Goal: Task Accomplishment & Management: Use online tool/utility

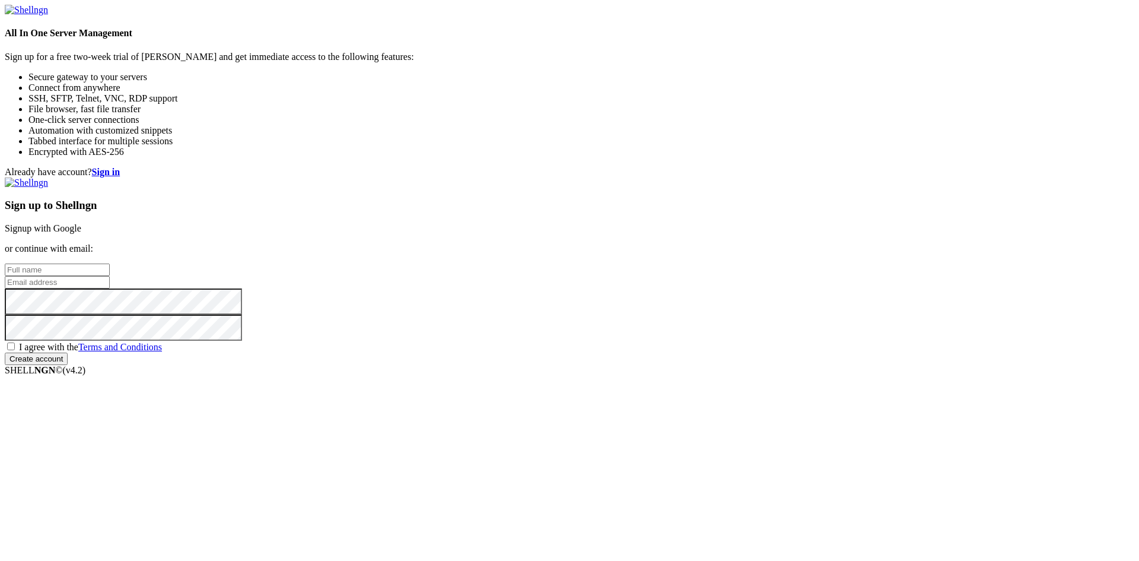
click at [81, 223] on link "Signup with Google" at bounding box center [43, 228] width 77 height 10
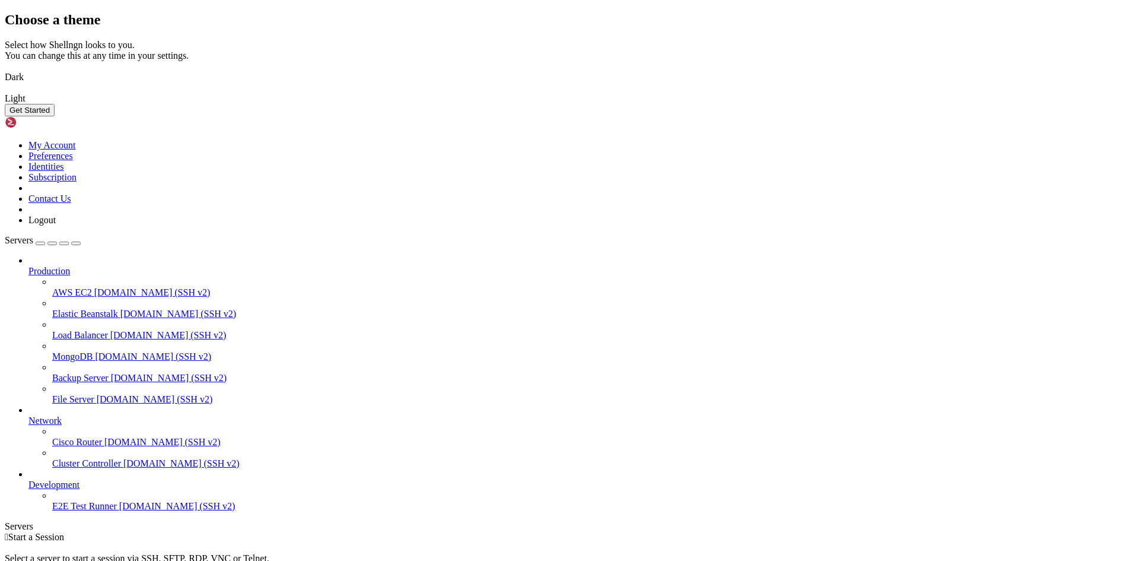
click at [5, 69] on img at bounding box center [5, 69] width 0 height 0
click at [55, 116] on button "Get Started" at bounding box center [30, 110] width 50 height 12
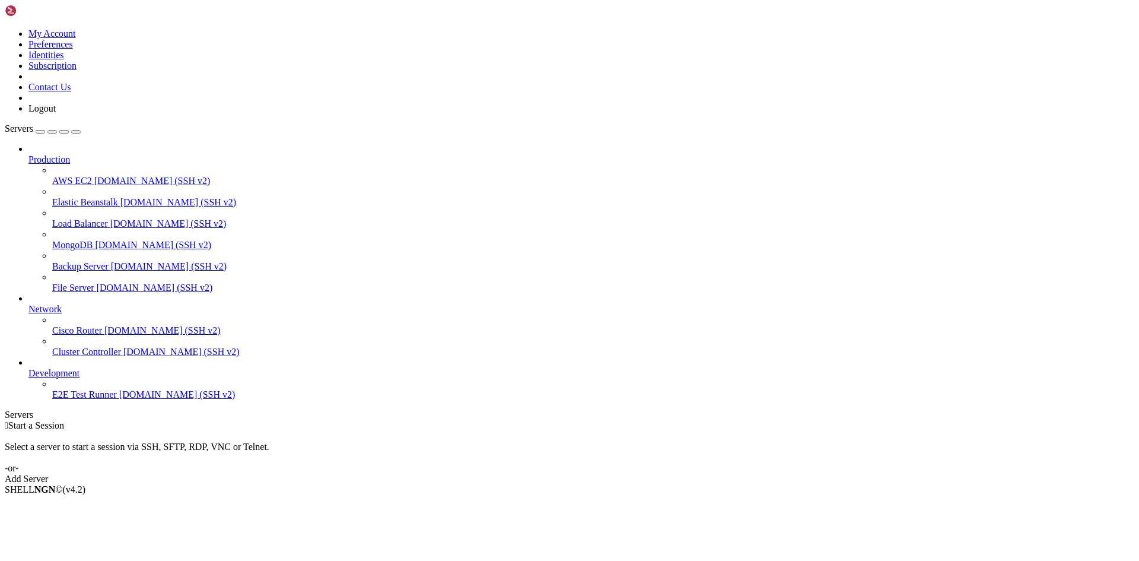
drag, startPoint x: 619, startPoint y: 204, endPoint x: 624, endPoint y: 213, distance: 10.1
click at [624, 473] on link "Add Server" at bounding box center [570, 478] width 1130 height 11
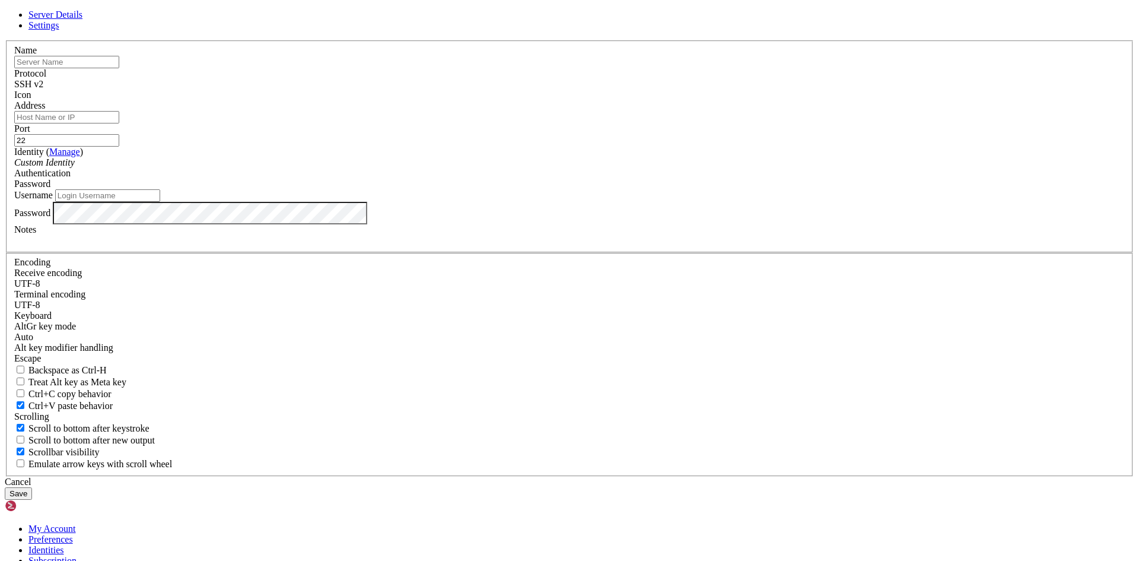
click at [119, 68] on input "text" at bounding box center [66, 62] width 105 height 12
click at [59, 30] on span "Settings" at bounding box center [43, 25] width 31 height 10
click at [82, 20] on span "Server Details" at bounding box center [55, 14] width 54 height 10
click at [119, 68] on input "text" at bounding box center [66, 62] width 105 height 12
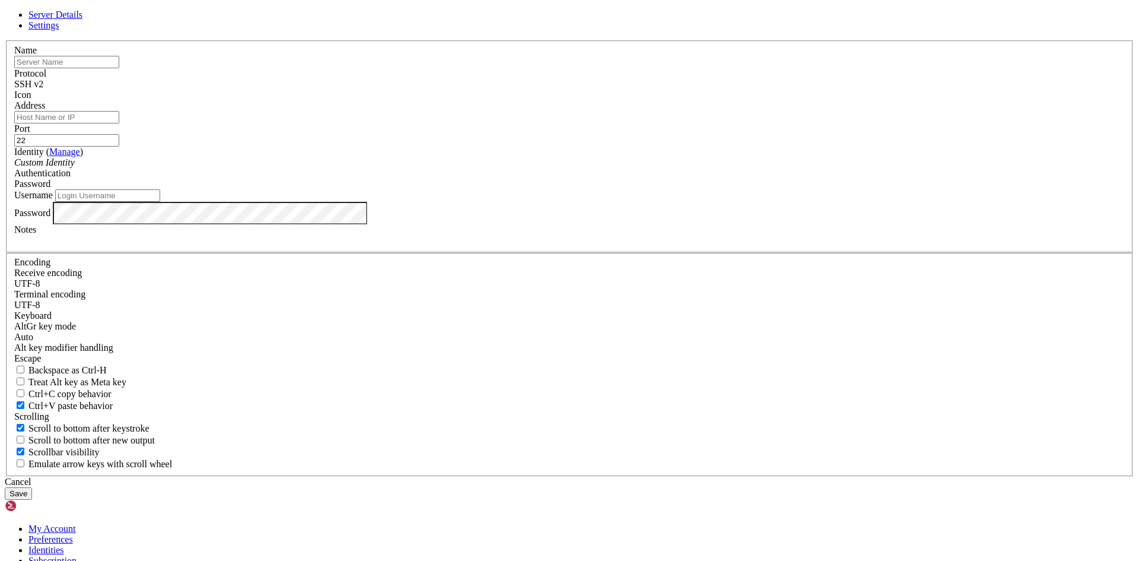
paste input "Ubuntu1"
type input "Ubuntu1"
click at [119, 123] on input "Address" at bounding box center [66, 117] width 105 height 12
paste input "[TECHNICAL_ID]"
type input "[TECHNICAL_ID]"
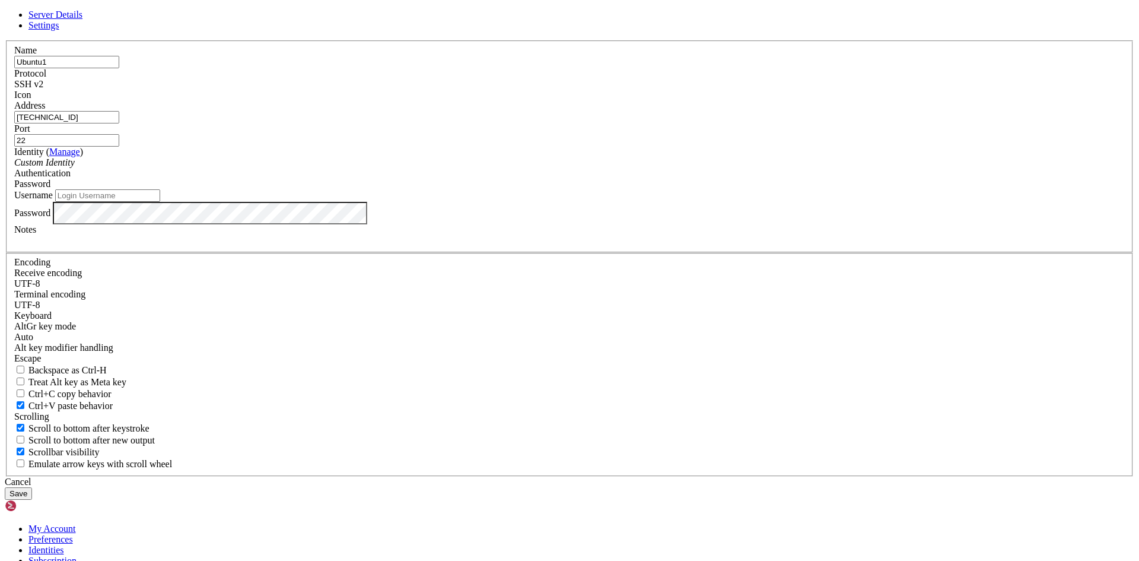
click at [493, 168] on div "Custom Identity" at bounding box center [569, 162] width 1111 height 11
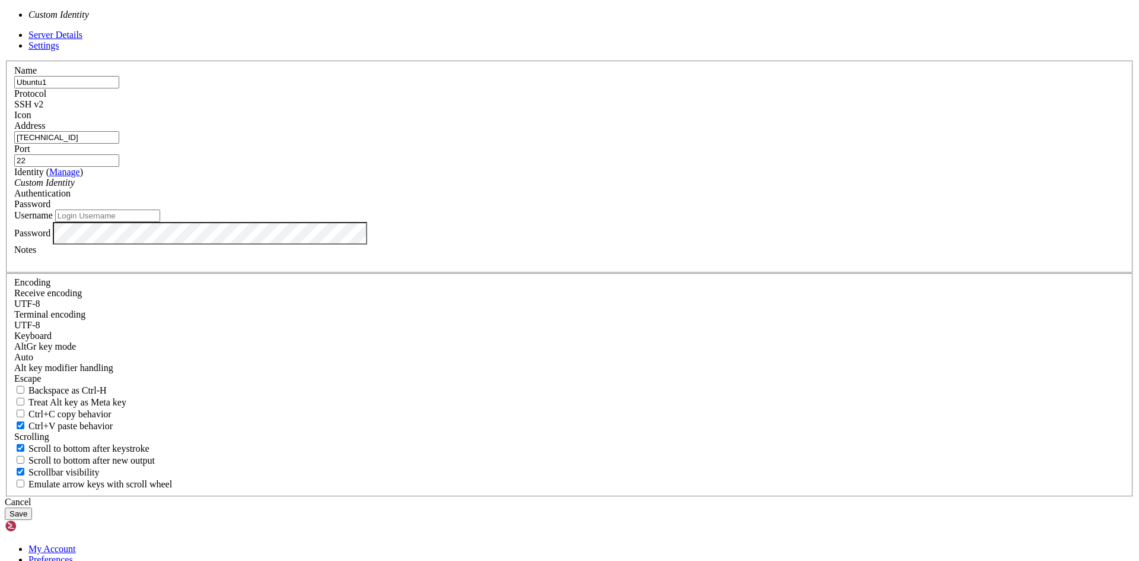
click at [493, 188] on div "Custom Identity" at bounding box center [569, 182] width 1111 height 11
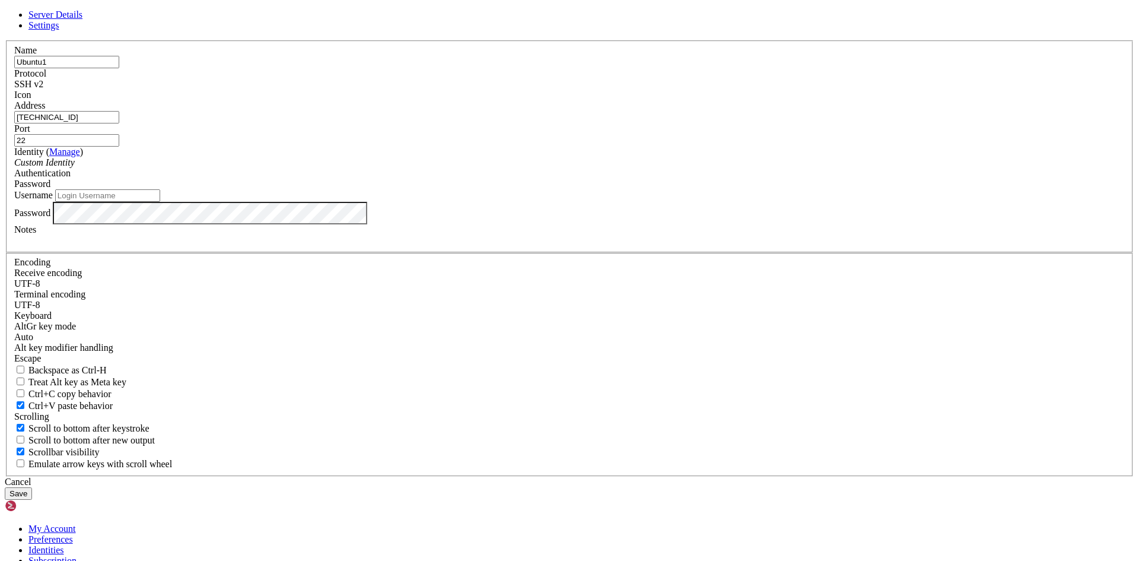
click at [160, 202] on input "Username" at bounding box center [107, 195] width 105 height 12
type input "[PERSON_NAME]"
click at [32, 487] on button "Save" at bounding box center [18, 493] width 27 height 12
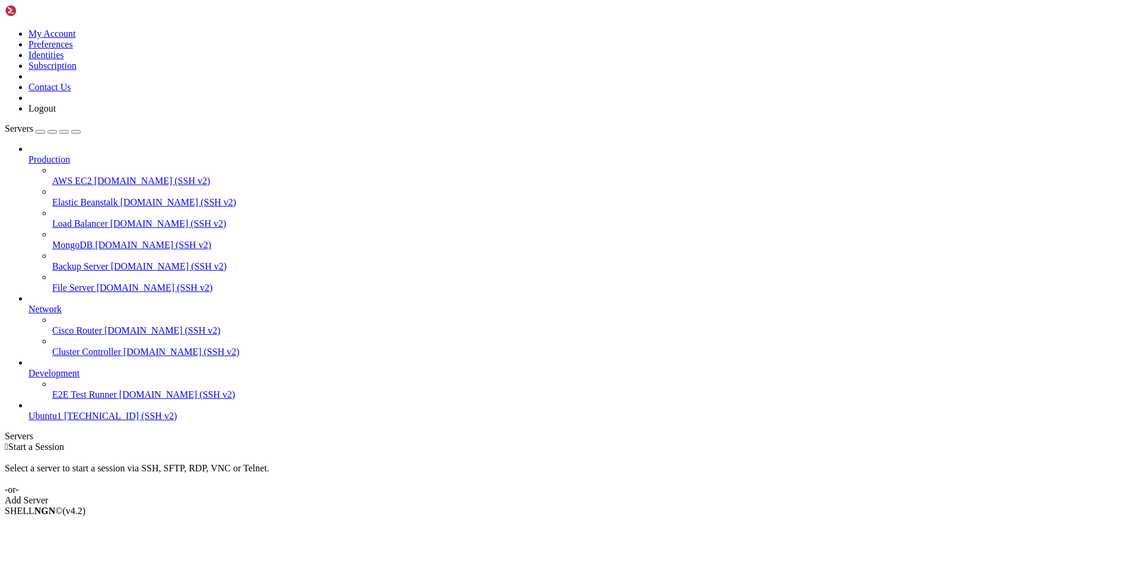
click at [64, 421] on span "[TECHNICAL_ID] (SSH v2)" at bounding box center [120, 416] width 113 height 10
click at [44, 421] on span "Ubuntu1" at bounding box center [44, 416] width 33 height 10
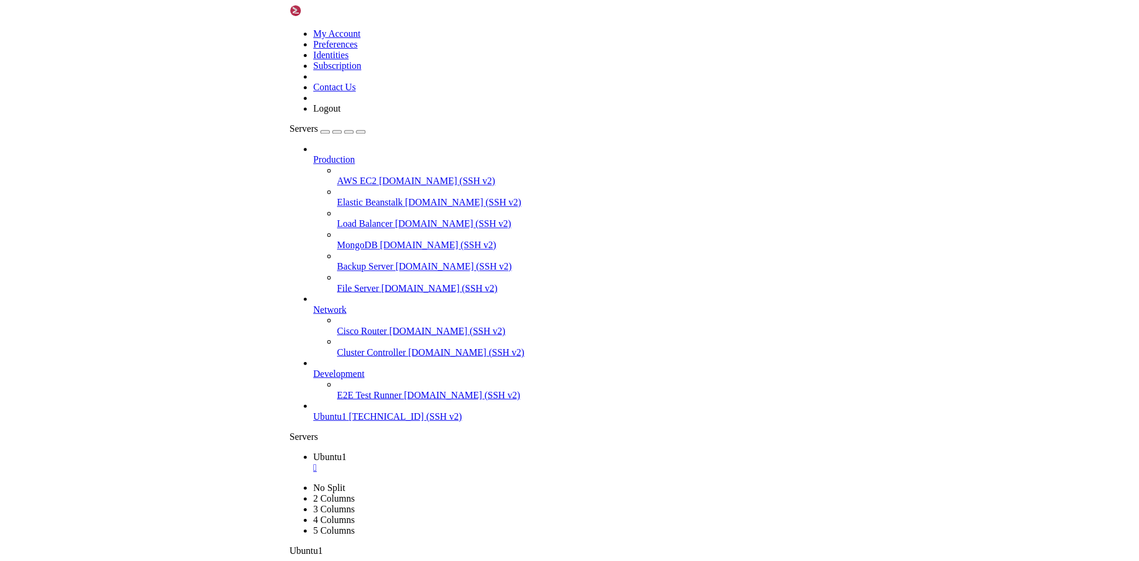
scroll to position [1170, 0]
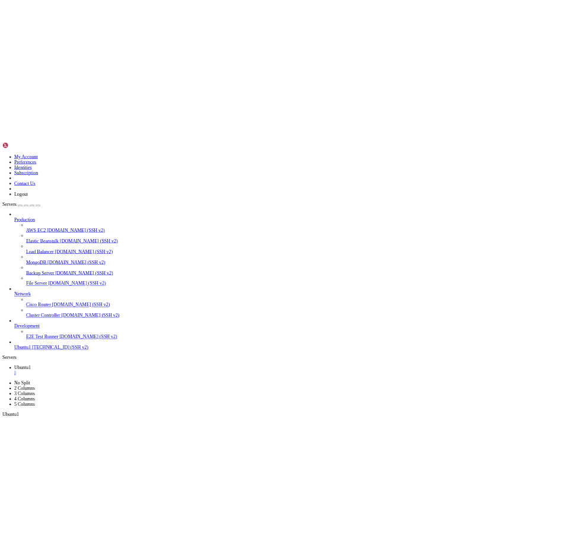
scroll to position [706, 0]
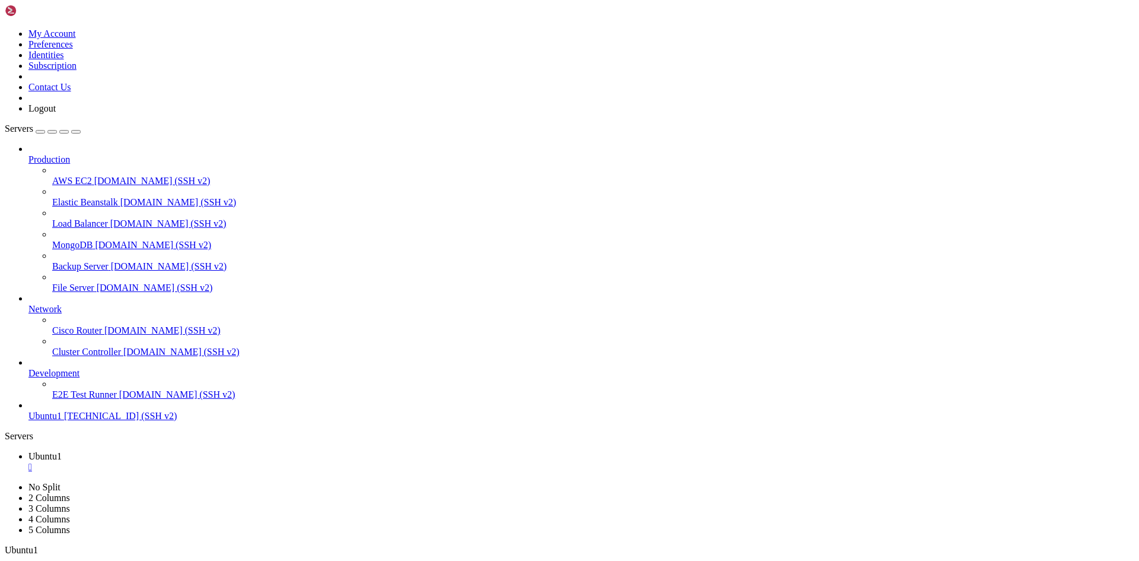
click at [465, 451] on ul "Ubuntu1 " at bounding box center [570, 461] width 1130 height 21
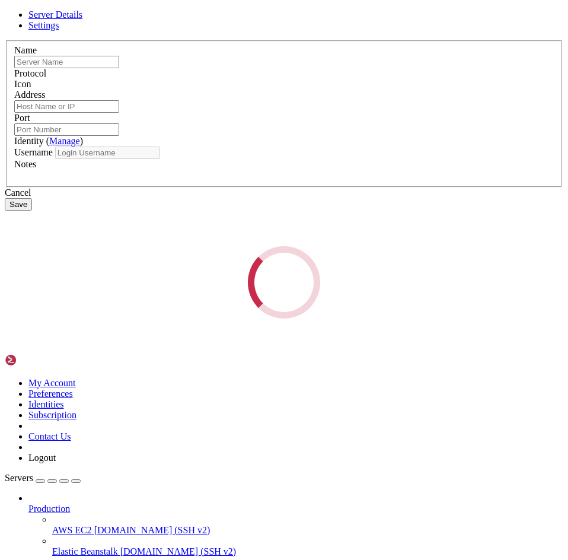
type input "Ubuntu1"
type input "[TECHNICAL_ID]"
type input "22"
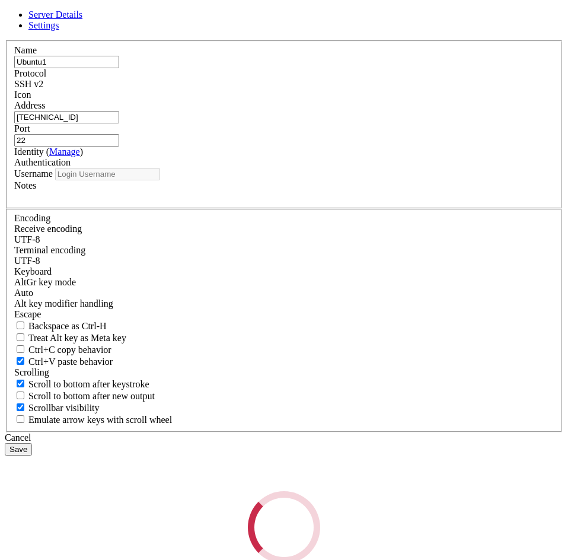
type input "[PERSON_NAME]"
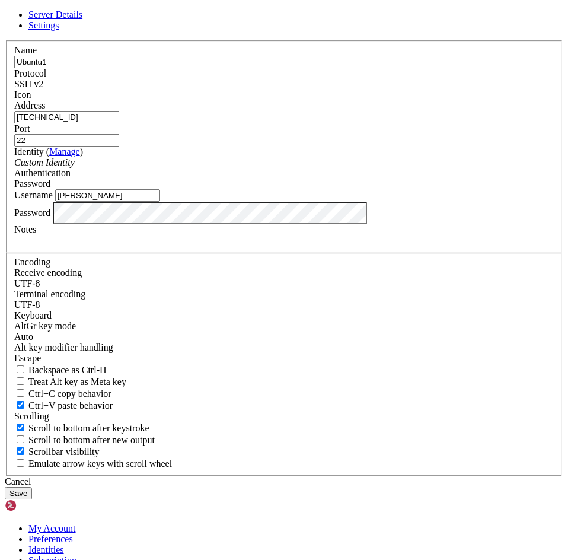
click at [5, 40] on icon at bounding box center [5, 40] width 0 height 0
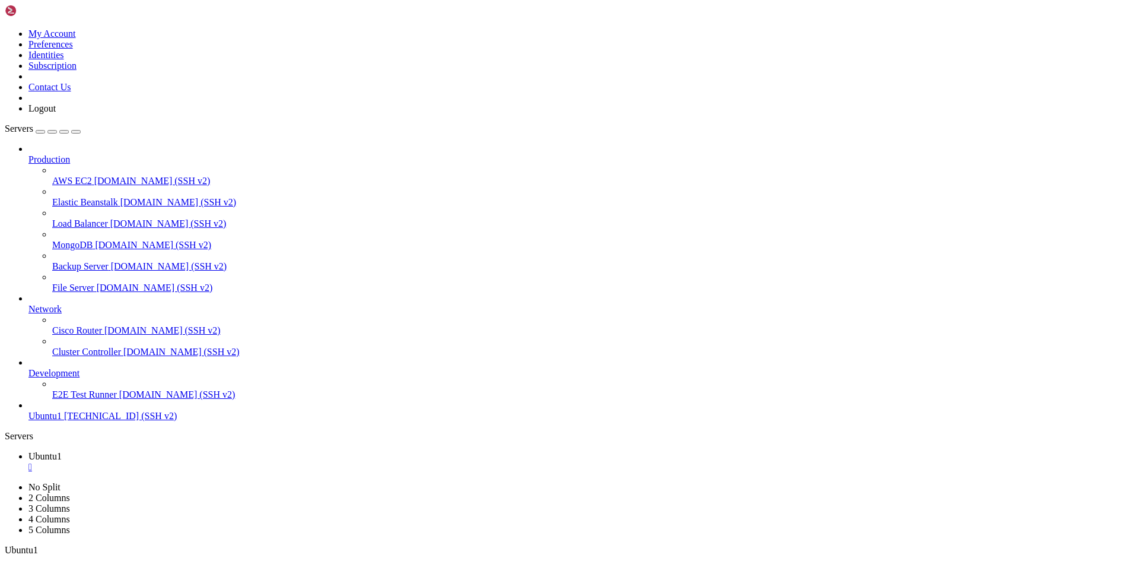
scroll to position [4306, 0]
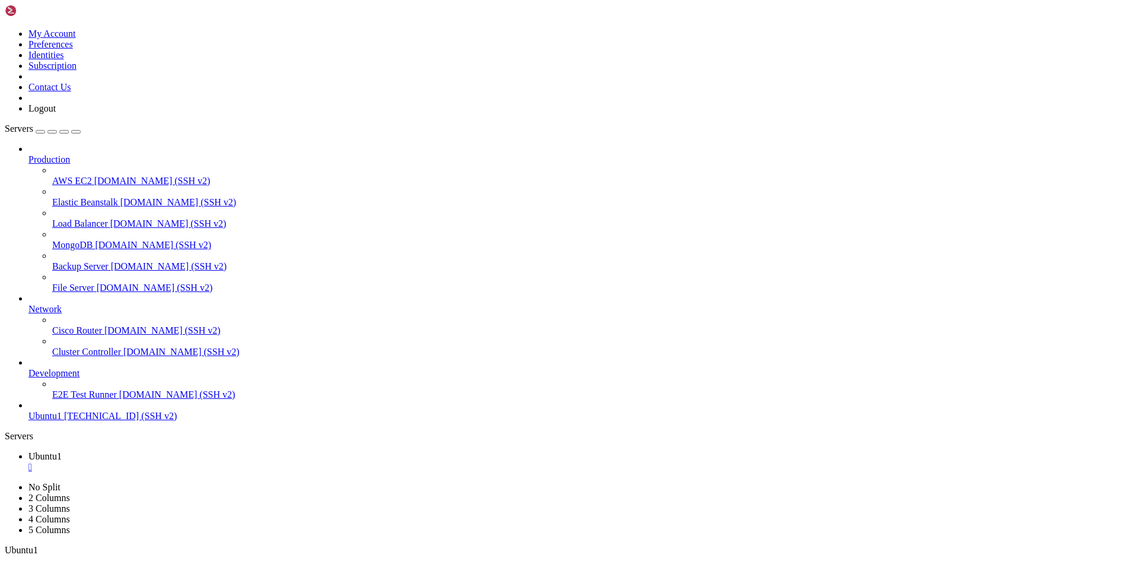
scroll to position [5517, 0]
